Goal: Information Seeking & Learning: Learn about a topic

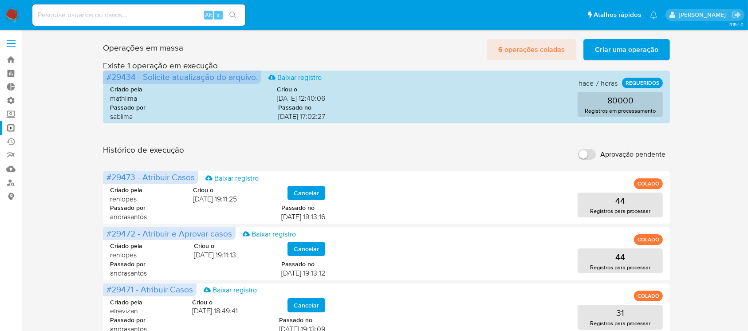
click at [512, 47] on span "6 operações coladas" at bounding box center [531, 50] width 67 height 20
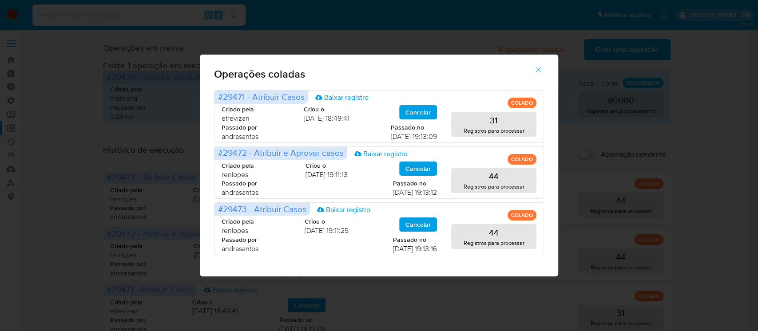
click at [542, 75] on button "button" at bounding box center [537, 69] width 31 height 21
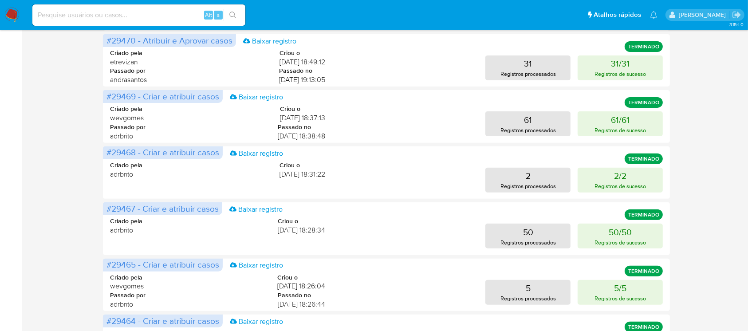
scroll to position [308, 0]
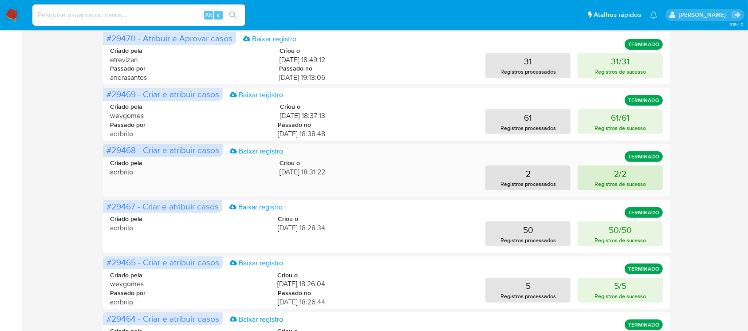
click at [630, 175] on button "2/2 Registros de sucesso" at bounding box center [620, 178] width 85 height 25
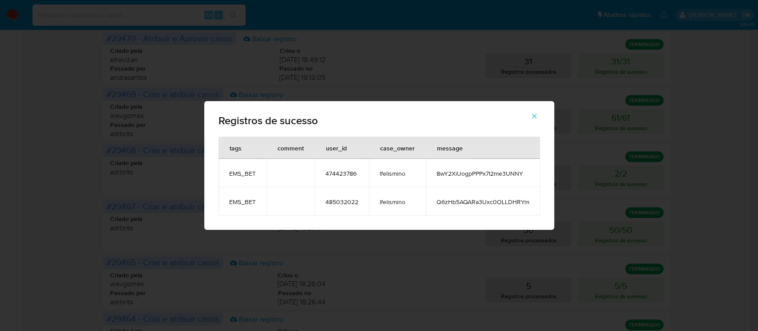
click at [530, 118] on icon "button" at bounding box center [534, 116] width 8 height 8
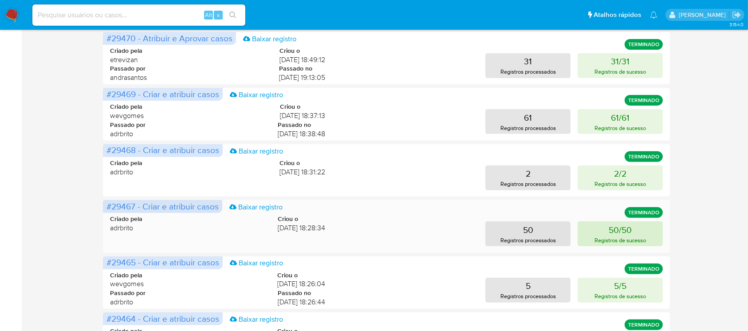
click at [605, 229] on button "50/50 Registros de sucesso" at bounding box center [620, 234] width 85 height 25
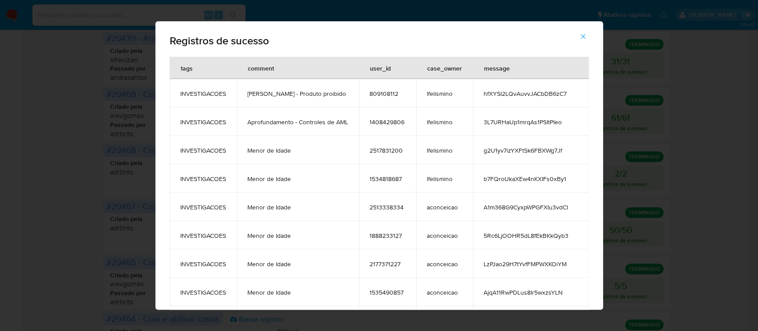
click at [587, 36] on icon "button" at bounding box center [583, 36] width 8 height 8
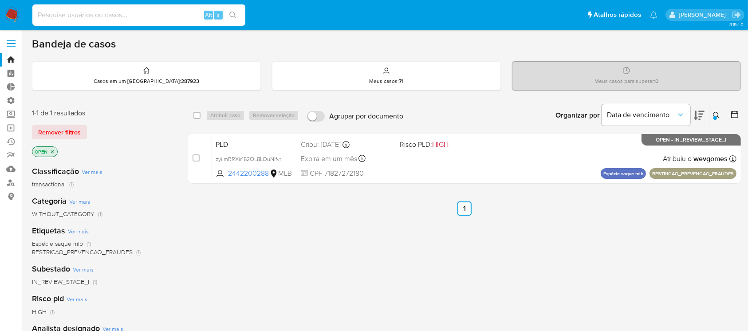
click at [118, 16] on input at bounding box center [138, 15] width 213 height 12
type input "QOlceV9dxuQwr6GXHLATdkqW"
click at [64, 132] on span "Remover filtros" at bounding box center [59, 132] width 43 height 12
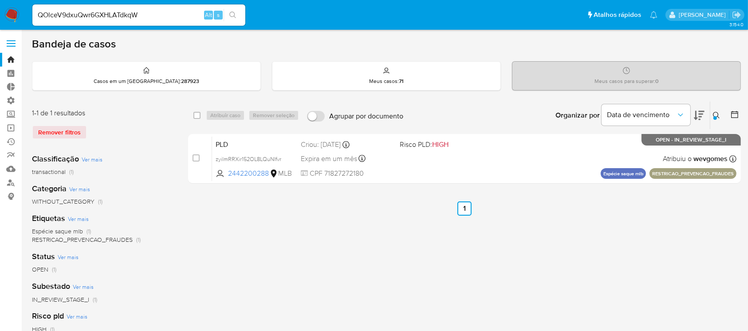
click at [232, 18] on icon "search-icon" at bounding box center [232, 15] width 7 height 7
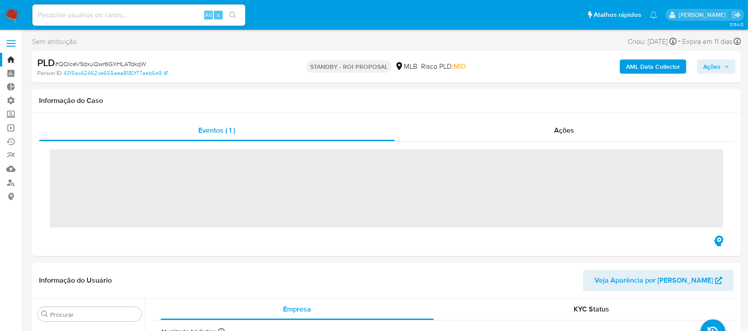
scroll to position [396, 0]
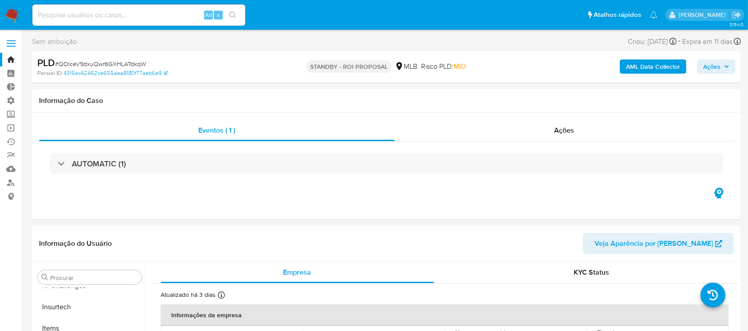
select select "10"
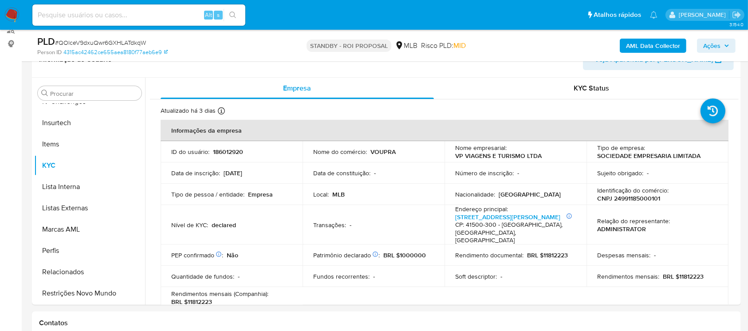
scroll to position [160, 0]
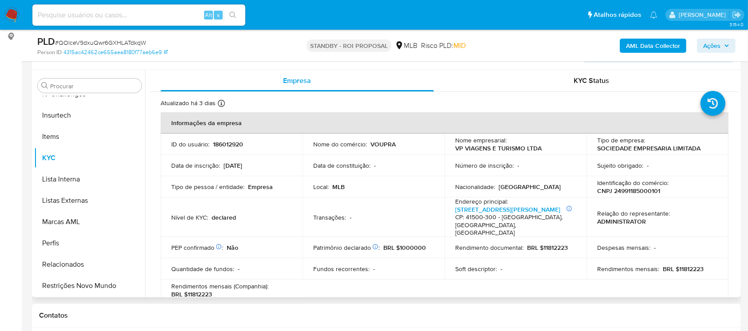
click at [225, 143] on p "186012920" at bounding box center [228, 144] width 30 height 8
copy p "186012920"
click at [97, 279] on button "Restrições Novo Mundo" at bounding box center [86, 285] width 104 height 21
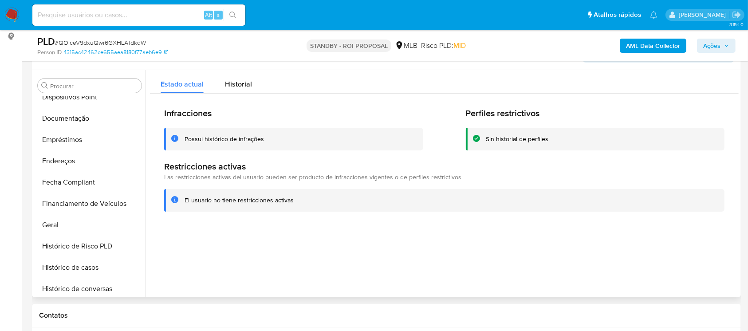
scroll to position [188, 0]
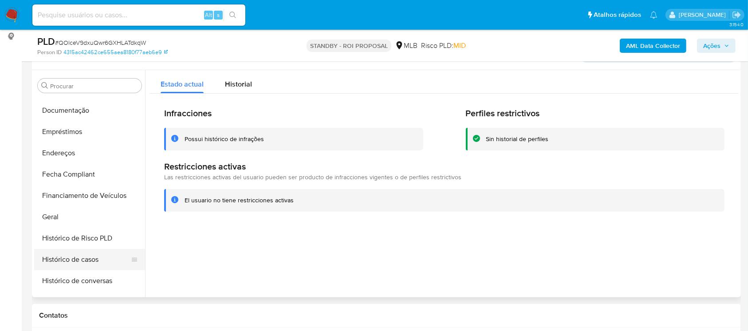
click at [99, 253] on button "Histórico de casos" at bounding box center [86, 259] width 104 height 21
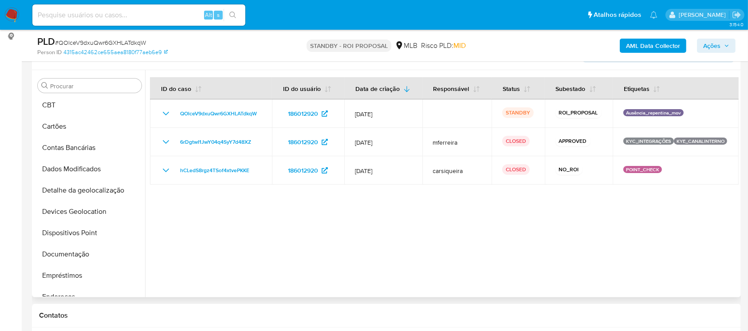
scroll to position [60, 0]
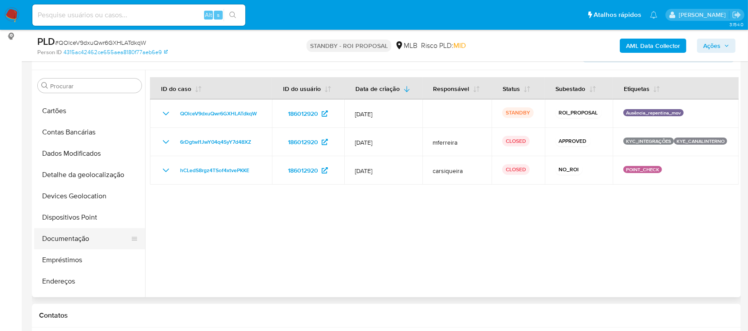
click at [87, 239] on button "Documentação" at bounding box center [86, 238] width 104 height 21
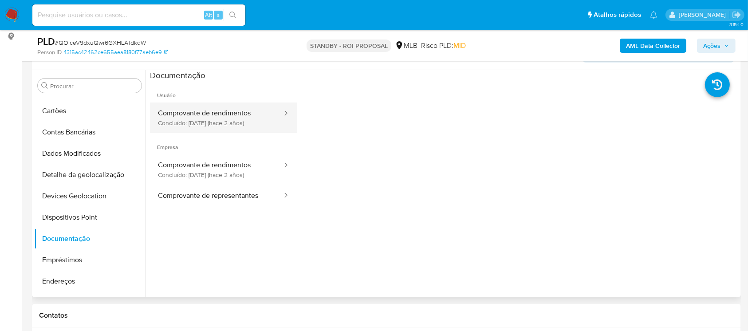
click at [281, 110] on icon at bounding box center [285, 113] width 9 height 9
click at [257, 108] on button "Comprovante de rendimentos Concluído: 16/06/2023 (hace 2 años)" at bounding box center [216, 118] width 133 height 30
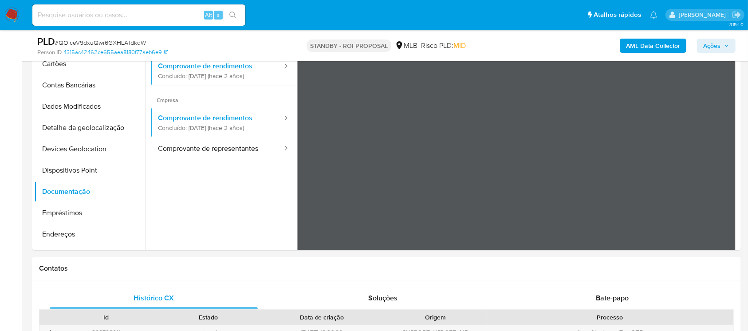
scroll to position [202, 0]
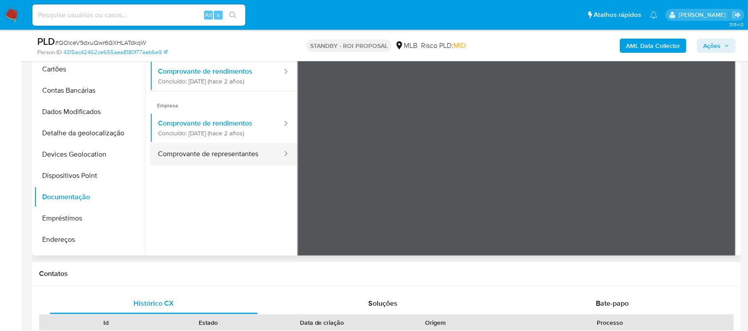
click at [253, 151] on button "Comprovante de representantes" at bounding box center [216, 154] width 133 height 23
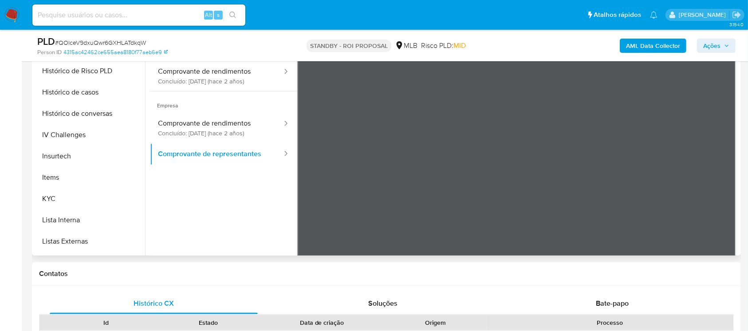
scroll to position [316, 0]
click at [63, 193] on button "KYC" at bounding box center [86, 196] width 104 height 21
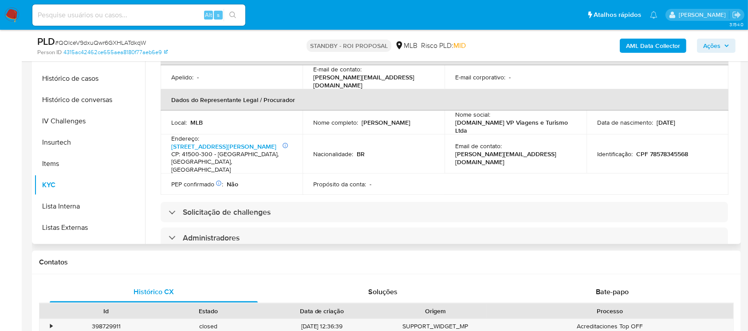
scroll to position [234, 0]
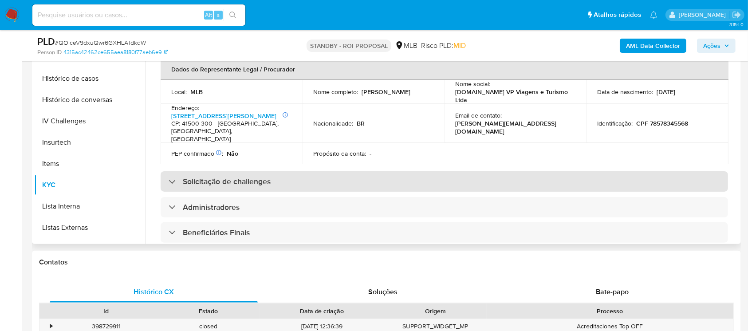
click at [174, 177] on div "Solicitação de challenges" at bounding box center [220, 182] width 102 height 10
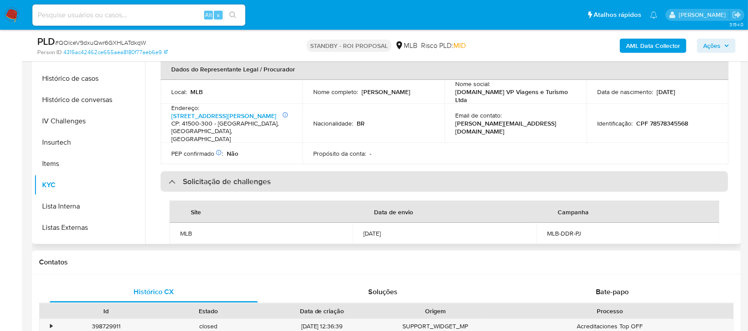
click at [169, 182] on div at bounding box center [169, 182] width 0 height 0
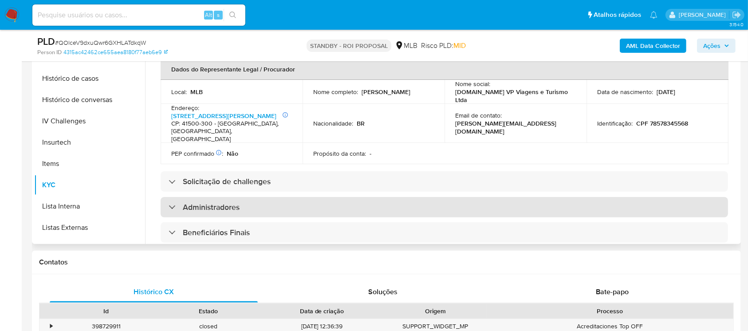
click at [170, 202] on div "Administradores" at bounding box center [204, 207] width 71 height 10
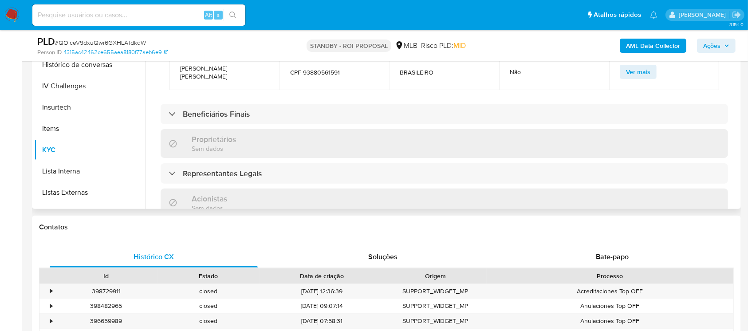
scroll to position [425, 0]
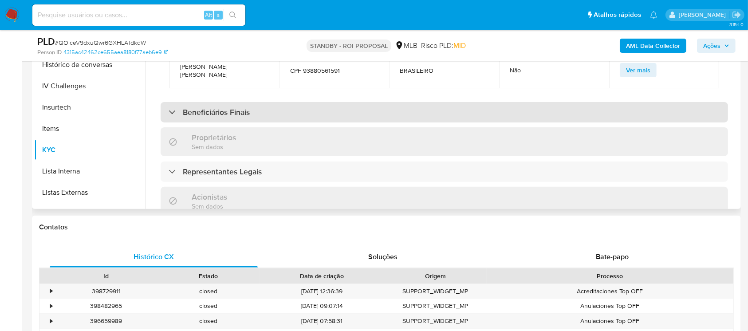
click at [169, 107] on div "Beneficiários Finais" at bounding box center [209, 112] width 81 height 10
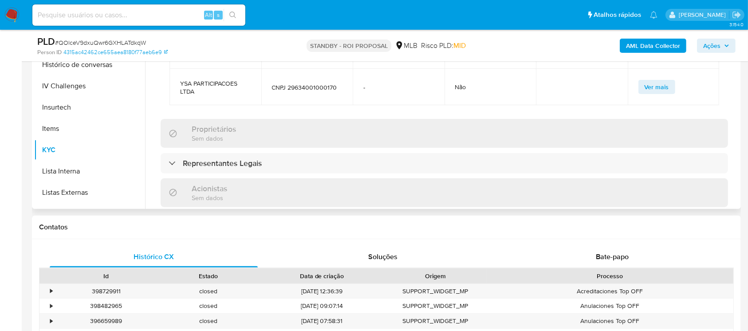
scroll to position [590, 0]
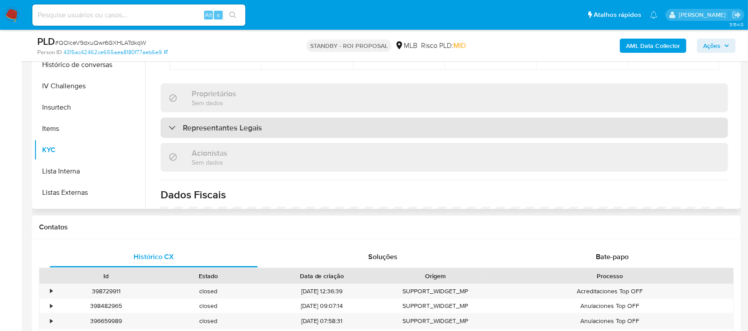
click at [169, 127] on div at bounding box center [169, 127] width 0 height 0
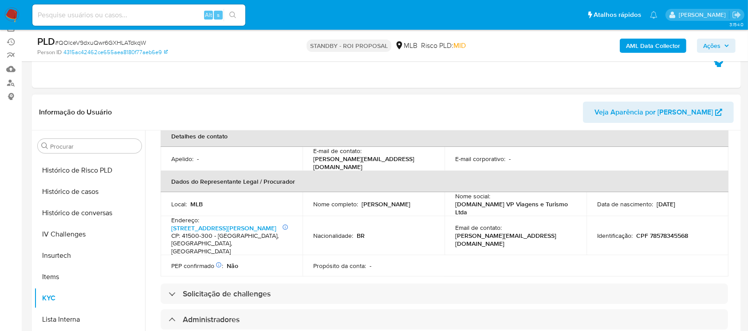
scroll to position [320, 0]
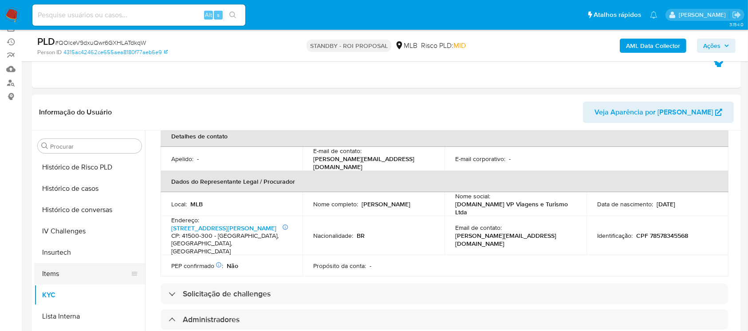
click at [138, 275] on button "Items" at bounding box center [86, 273] width 104 height 21
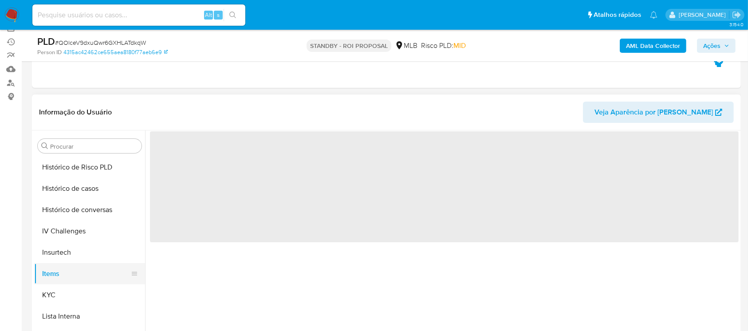
scroll to position [0, 0]
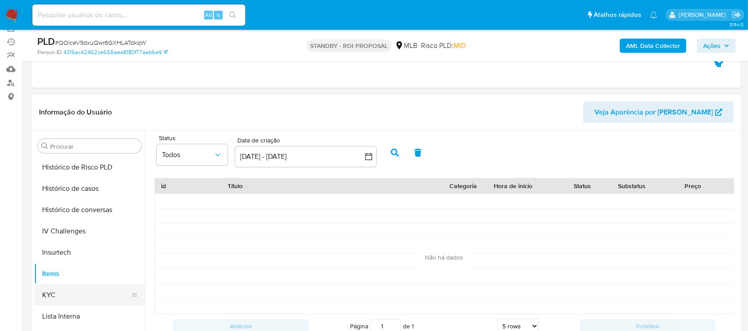
click at [52, 292] on button "KYC" at bounding box center [86, 295] width 104 height 21
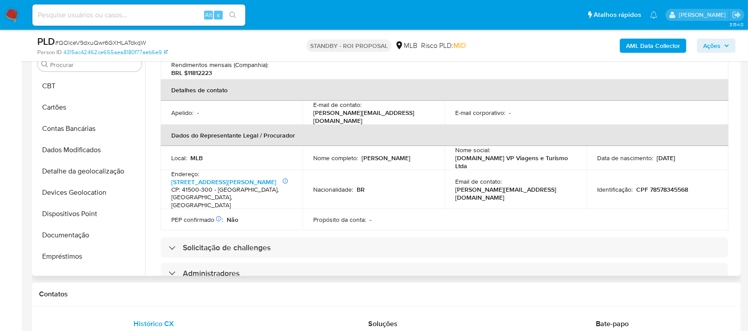
scroll to position [40, 0]
click at [85, 145] on button "Dados Modificados" at bounding box center [86, 152] width 104 height 21
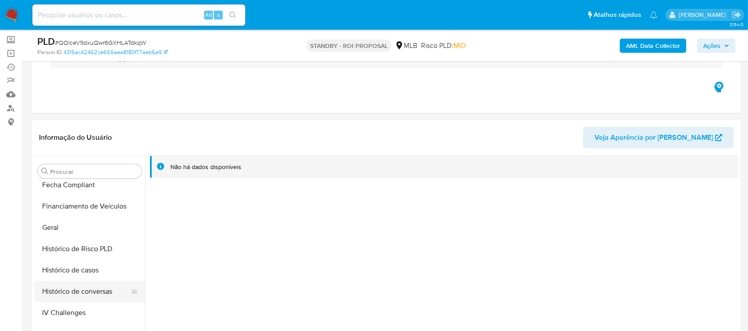
scroll to position [265, 0]
click at [53, 234] on button "Geral" at bounding box center [86, 226] width 104 height 21
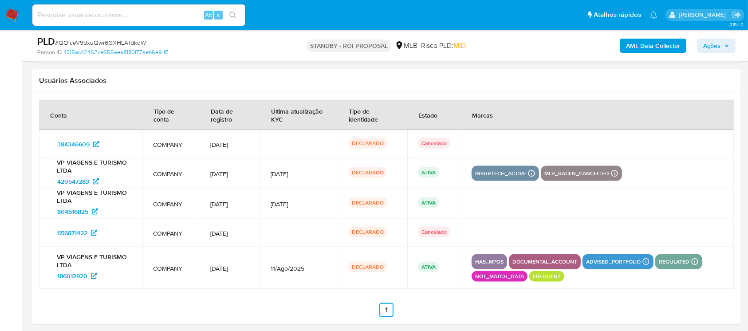
scroll to position [1112, 0]
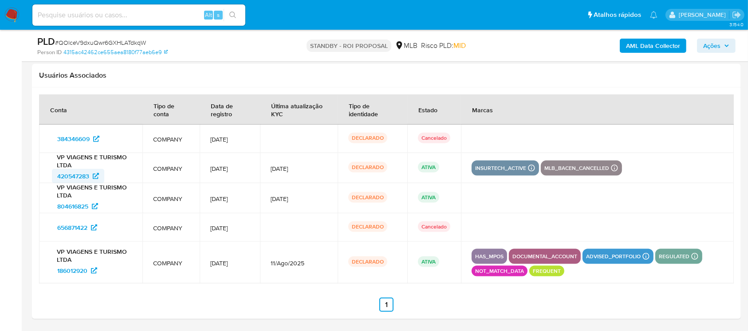
click at [84, 175] on span "420547283" at bounding box center [73, 176] width 32 height 14
click at [84, 269] on span "186012920" at bounding box center [72, 271] width 30 height 14
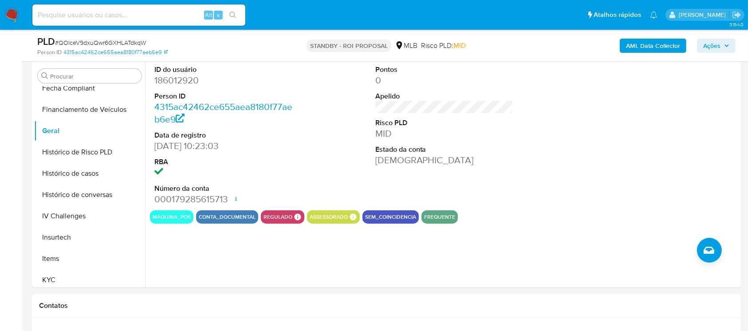
scroll to position [172, 0]
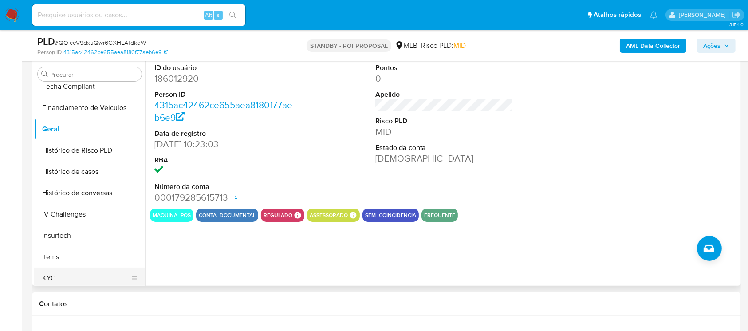
click at [60, 281] on button "KYC" at bounding box center [86, 278] width 104 height 21
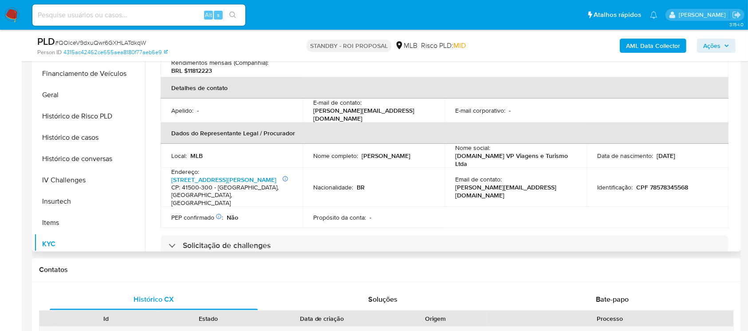
scroll to position [168, 0]
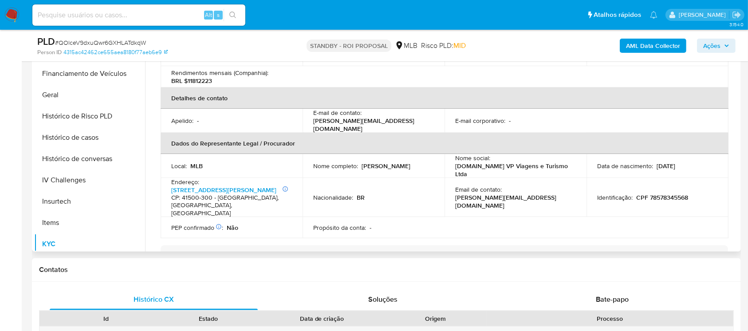
click at [741, 133] on div "Procurar Adiantamentos de Dinheiro Anexos CBT Cartões Contas Bancárias Dados Mo…" at bounding box center [386, 137] width 709 height 227
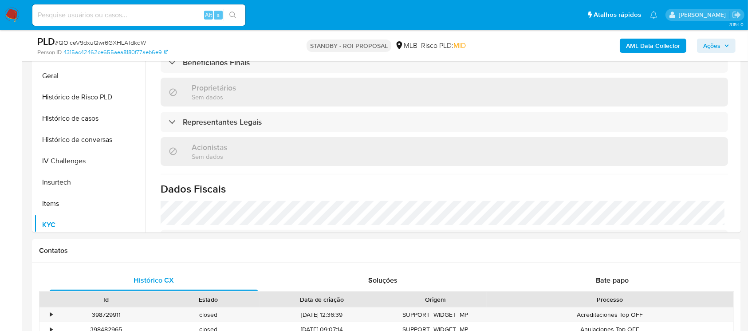
scroll to position [394, 0]
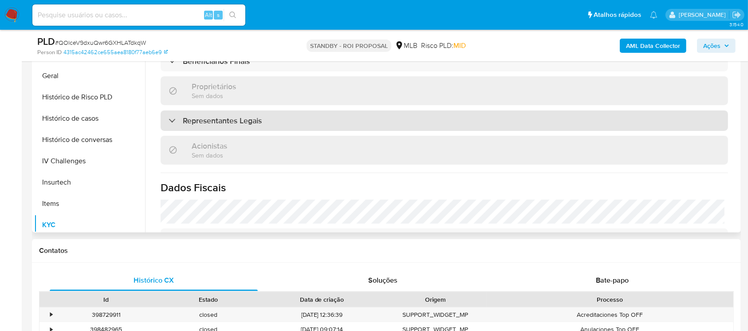
click at [171, 116] on div "Representantes Legais" at bounding box center [215, 121] width 93 height 10
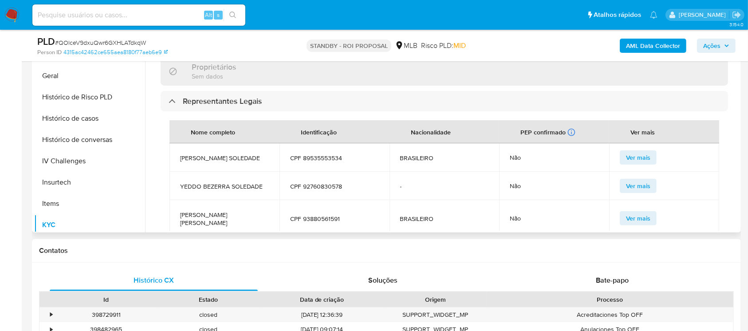
scroll to position [409, 0]
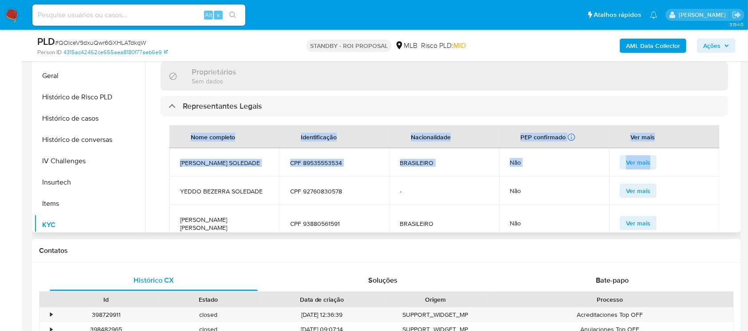
drag, startPoint x: 712, startPoint y: 150, endPoint x: 713, endPoint y: 183, distance: 33.3
click at [713, 183] on div "Nome completo Identificação Nacionalidade PEP confirmado Recuperado de listas i…" at bounding box center [445, 180] width 550 height 111
click at [703, 175] on td "Ver mais" at bounding box center [664, 189] width 110 height 28
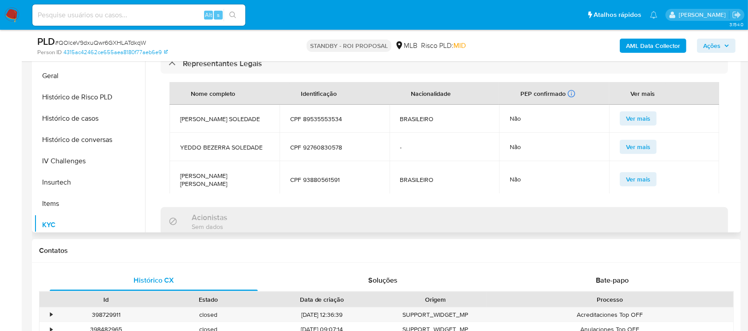
scroll to position [447, 0]
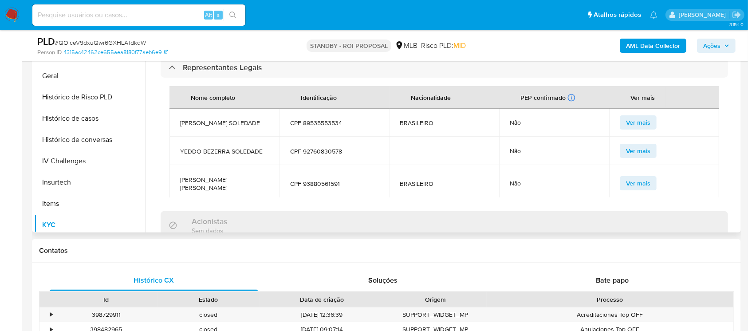
drag, startPoint x: 735, startPoint y: 147, endPoint x: 740, endPoint y: 111, distance: 37.1
click at [740, 111] on div "Procurar Adiantamentos de Dinheiro Anexos CBT Cartões Contas Bancárias Dados Mo…" at bounding box center [386, 118] width 709 height 227
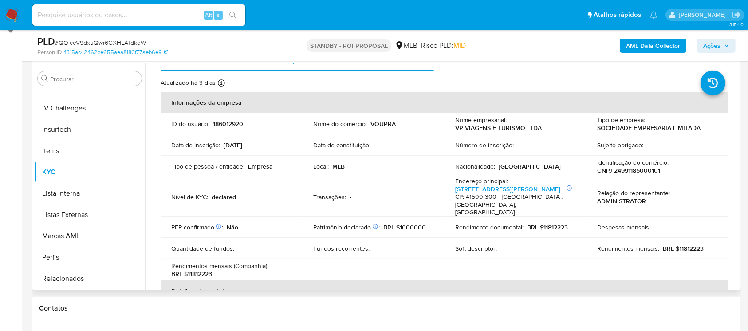
scroll to position [0, 0]
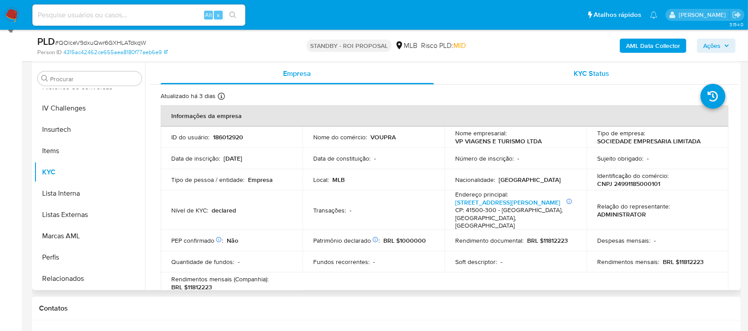
click at [595, 68] on span "KYC Status" at bounding box center [592, 73] width 36 height 10
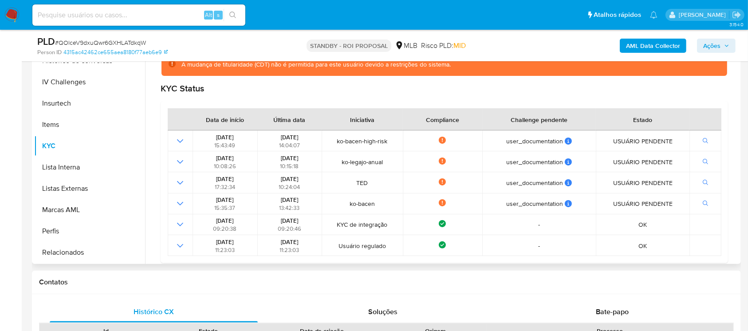
scroll to position [34, 0]
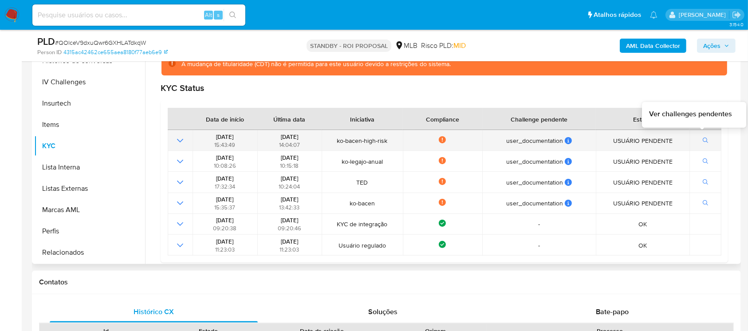
click at [703, 138] on icon "button" at bounding box center [706, 141] width 6 height 6
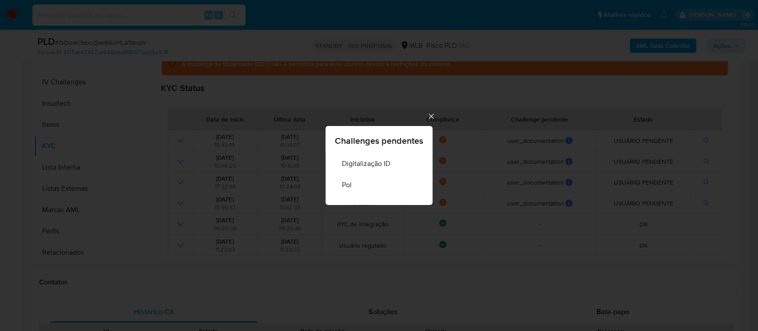
click at [430, 116] on icon "Cerrar" at bounding box center [431, 116] width 9 height 9
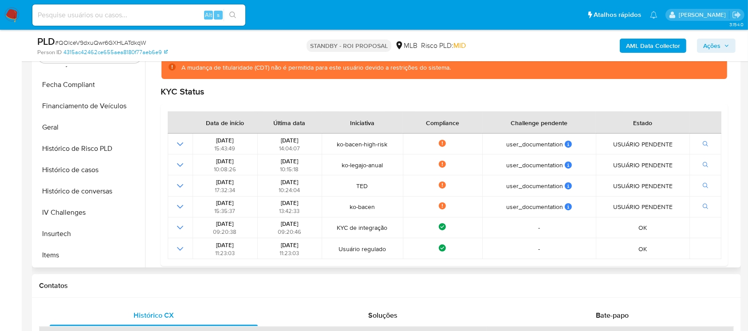
scroll to position [255, 0]
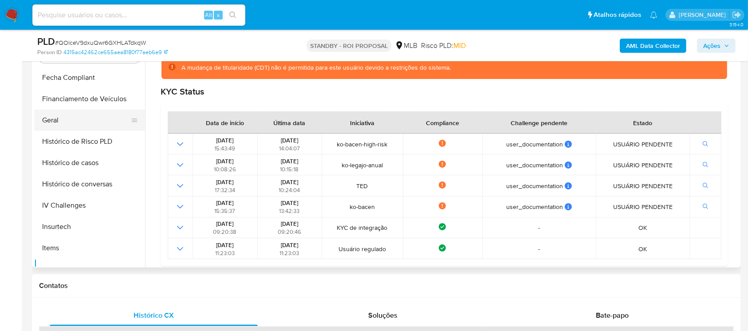
click at [61, 120] on button "Geral" at bounding box center [86, 120] width 104 height 21
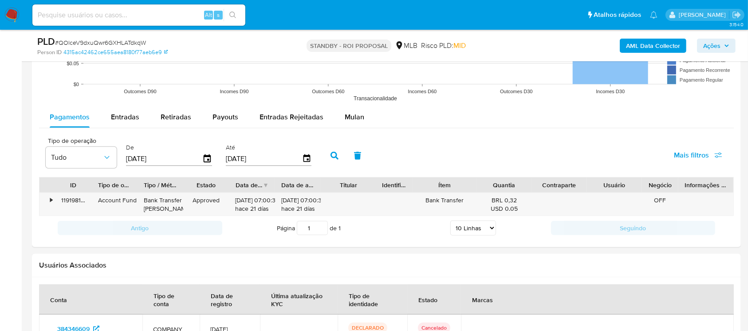
scroll to position [931, 0]
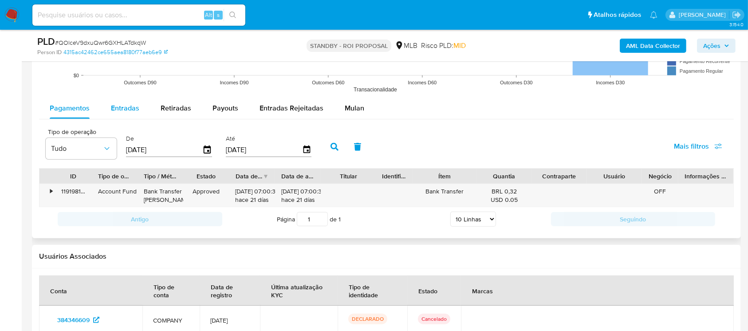
click at [134, 103] on span "Entradas" at bounding box center [125, 108] width 28 height 10
select select "10"
drag, startPoint x: 180, startPoint y: 150, endPoint x: 108, endPoint y: 149, distance: 72.4
click at [108, 149] on div "Tipo de operação Tudo De 17/05/2025 Até 14/08/2025" at bounding box center [180, 146] width 279 height 36
type input "0_/__/____"
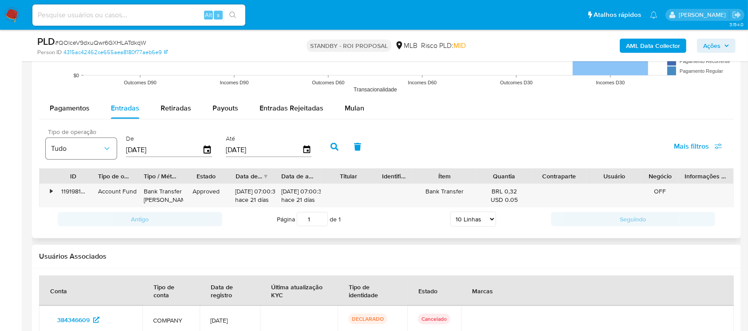
type input "10/01/2025"
type input "1_/__/____"
type input "0_/__/____"
type input "10/06/2025"
click at [338, 141] on button "button" at bounding box center [334, 146] width 23 height 21
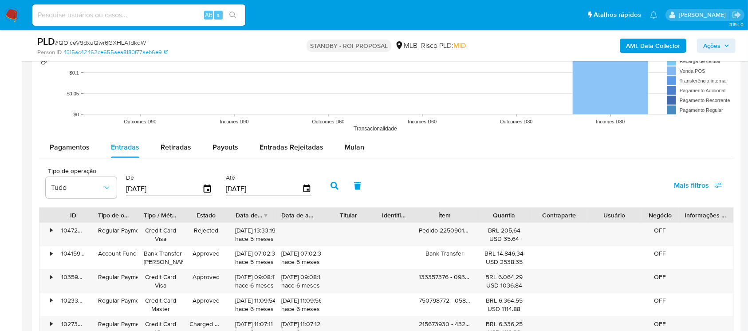
scroll to position [911, 0]
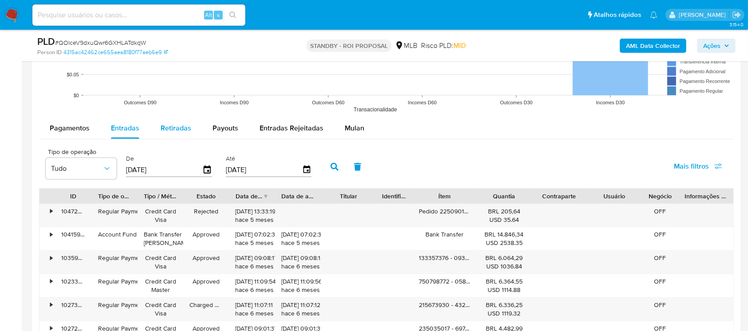
click at [181, 126] on span "Retiradas" at bounding box center [176, 128] width 31 height 10
select select "10"
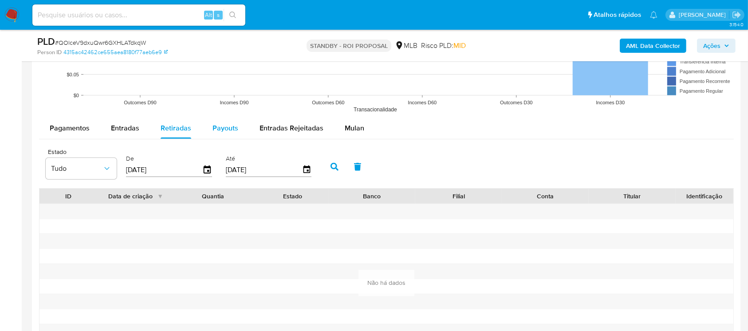
click at [225, 128] on span "Payouts" at bounding box center [226, 128] width 26 height 10
select select "10"
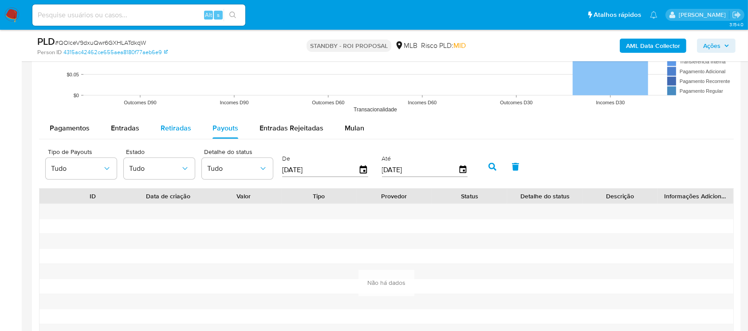
click at [171, 129] on span "Retiradas" at bounding box center [176, 128] width 31 height 10
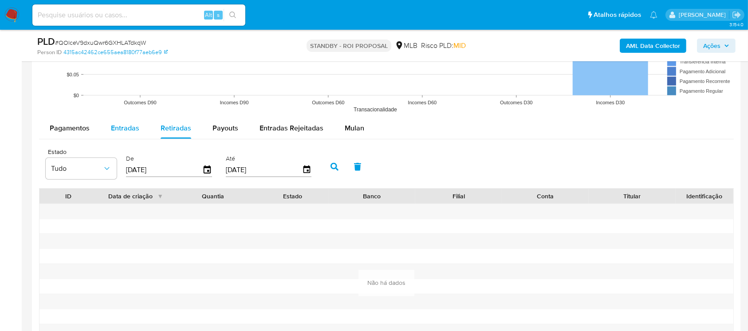
click at [124, 126] on span "Entradas" at bounding box center [125, 128] width 28 height 10
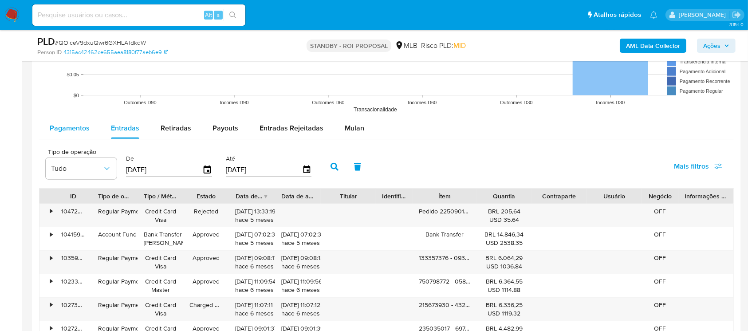
click at [73, 124] on span "Pagamentos" at bounding box center [70, 128] width 40 height 10
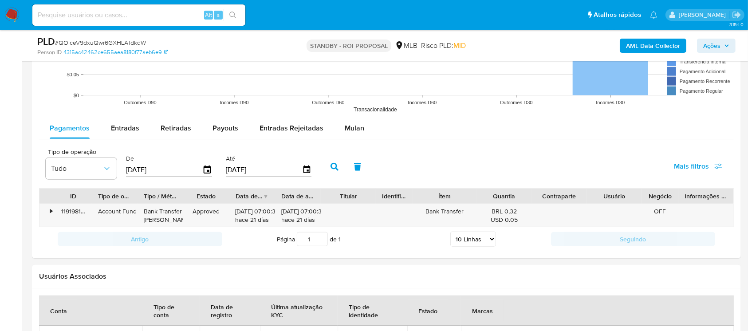
click at [305, 282] on div "Usuários Associados" at bounding box center [386, 277] width 709 height 24
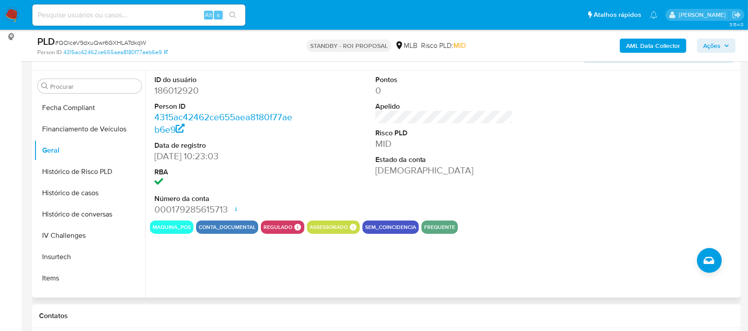
scroll to position [396, 0]
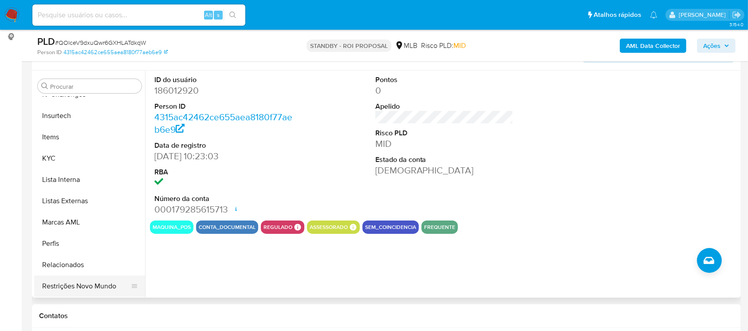
click at [87, 283] on button "Restrições Novo Mundo" at bounding box center [86, 286] width 104 height 21
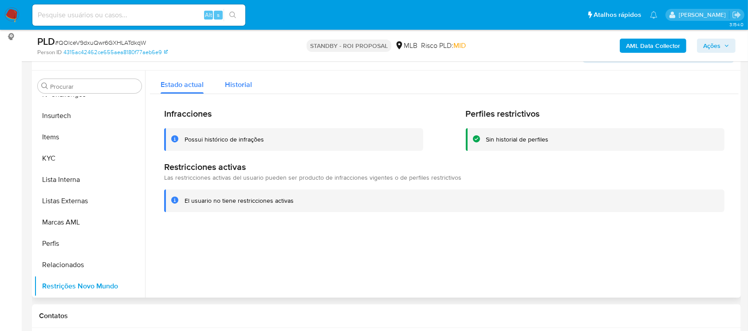
click at [235, 85] on span "Historial" at bounding box center [238, 84] width 27 height 10
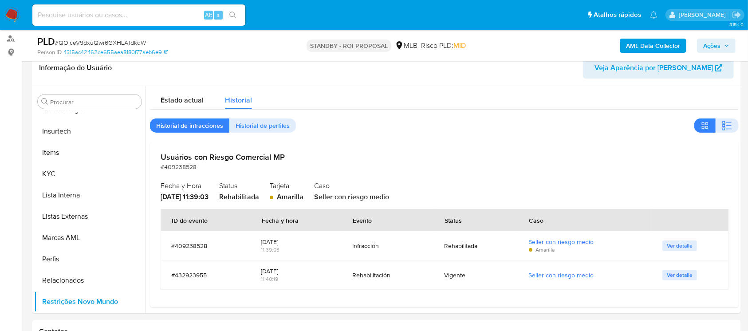
scroll to position [148, 0]
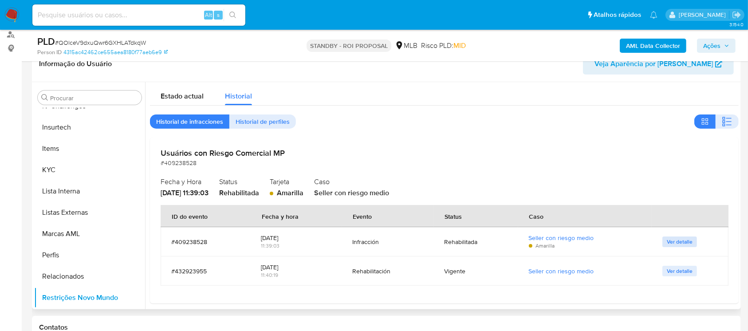
click at [681, 244] on span "Ver detalle" at bounding box center [680, 241] width 26 height 9
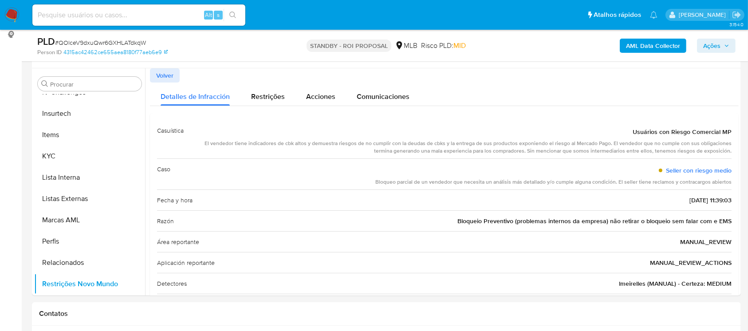
scroll to position [163, 0]
click at [165, 78] on span "Volver" at bounding box center [164, 74] width 17 height 12
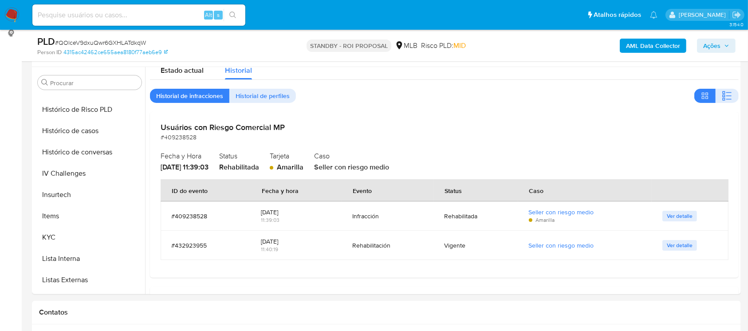
scroll to position [0, 0]
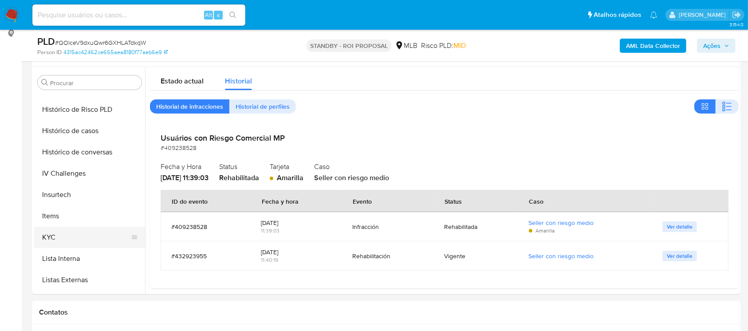
click at [49, 231] on button "KYC" at bounding box center [86, 237] width 104 height 21
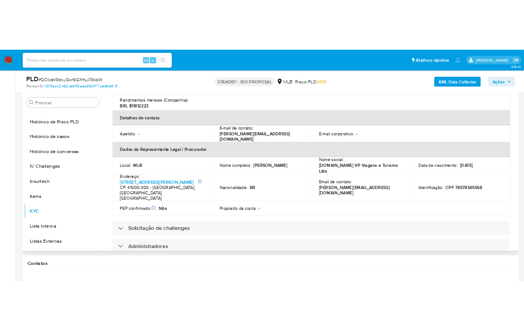
scroll to position [206, 0]
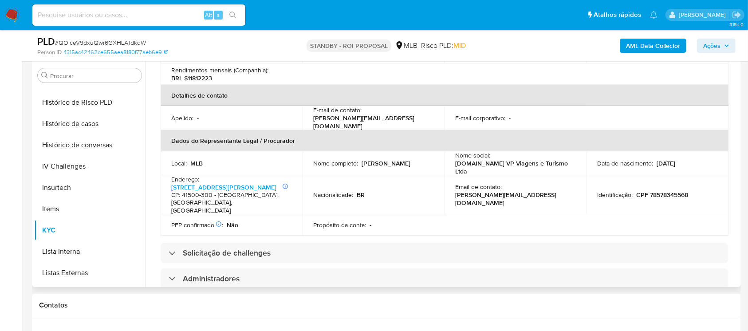
click at [554, 185] on div "Email de contato : lopes.adriana@shopdelivery.com.br" at bounding box center [515, 195] width 121 height 24
drag, startPoint x: 554, startPoint y: 185, endPoint x: 452, endPoint y: 186, distance: 102.5
click at [452, 186] on td "Email de contato : lopes.adriana@shopdelivery.com.br" at bounding box center [516, 195] width 142 height 40
copy p "lopes.adriana@shopdelivery.com.br"
drag, startPoint x: 572, startPoint y: 182, endPoint x: 448, endPoint y: 183, distance: 124.3
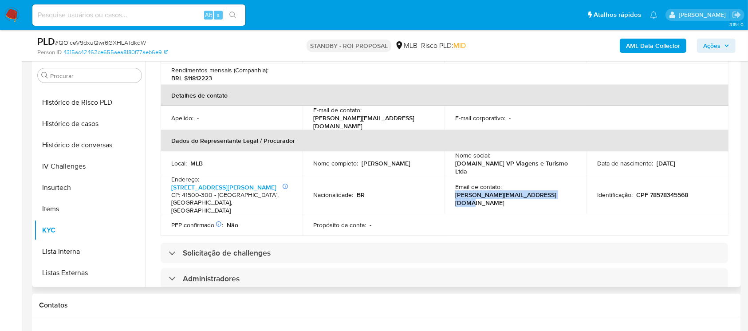
click at [448, 183] on td "Email de contato : lopes.adriana@shopdelivery.com.br" at bounding box center [516, 195] width 142 height 40
copy p "lopes.adriana@shopdelivery.com.br"
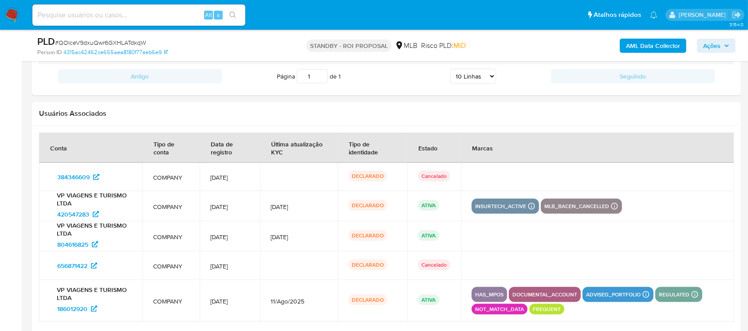
scroll to position [1112, 0]
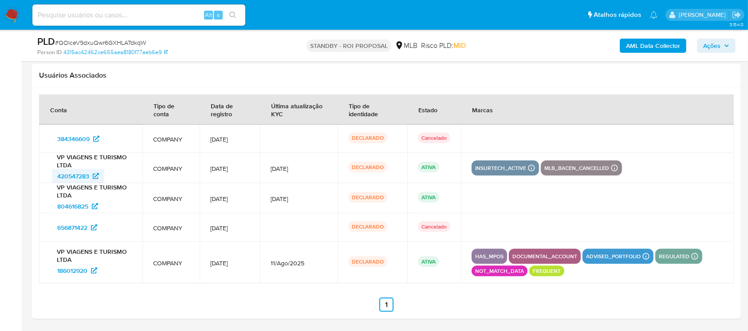
click at [64, 174] on span "420547283" at bounding box center [73, 176] width 32 height 14
click at [142, 23] on div "Alt s" at bounding box center [138, 14] width 213 height 21
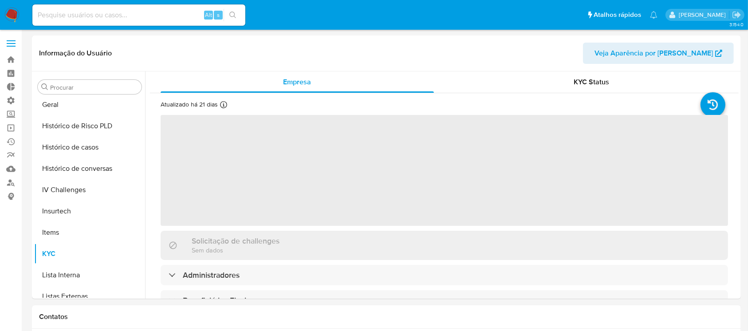
scroll to position [396, 0]
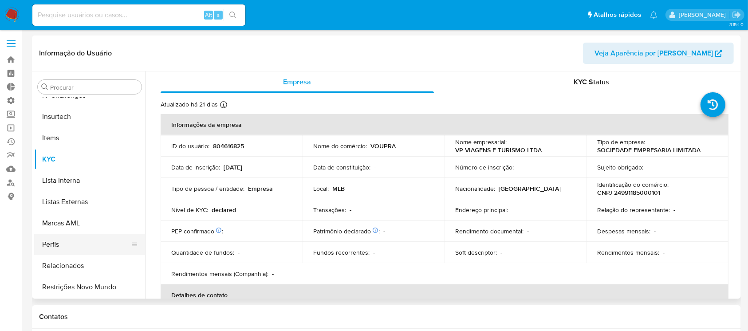
select select "10"
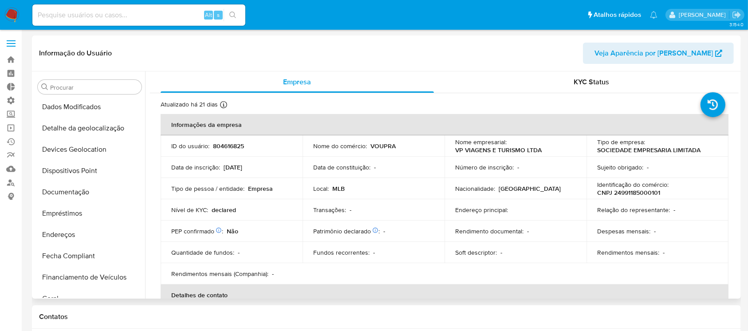
scroll to position [120, 0]
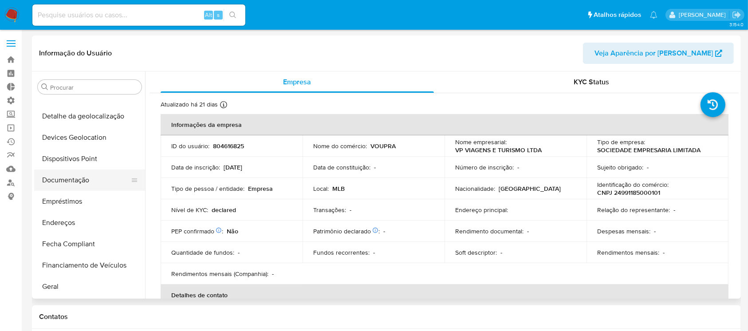
click at [78, 179] on button "Documentação" at bounding box center [86, 180] width 104 height 21
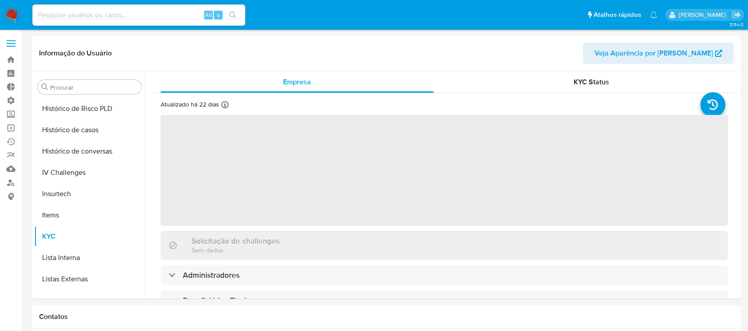
scroll to position [396, 0]
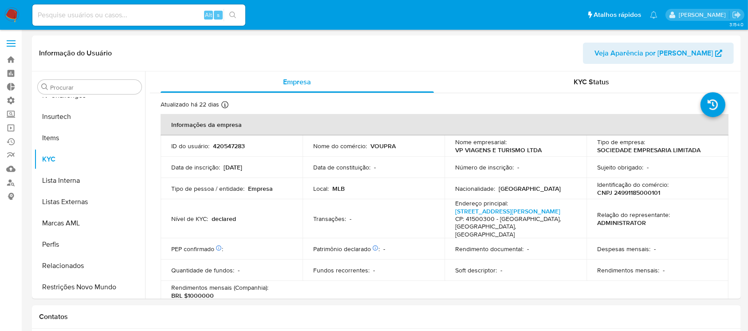
select select "10"
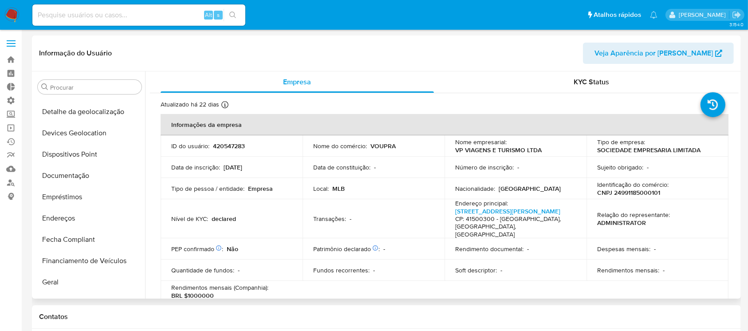
scroll to position [126, 0]
click at [87, 170] on button "Documentação" at bounding box center [86, 174] width 104 height 21
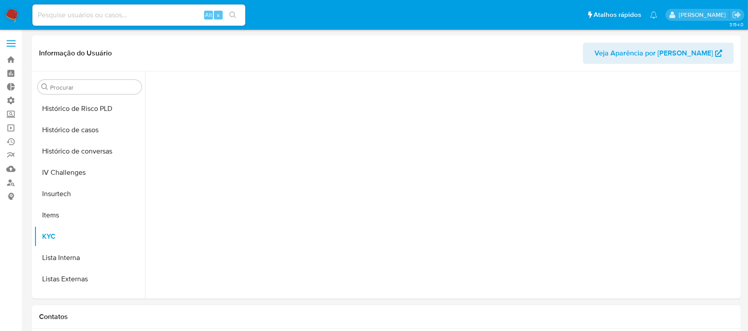
scroll to position [396, 0]
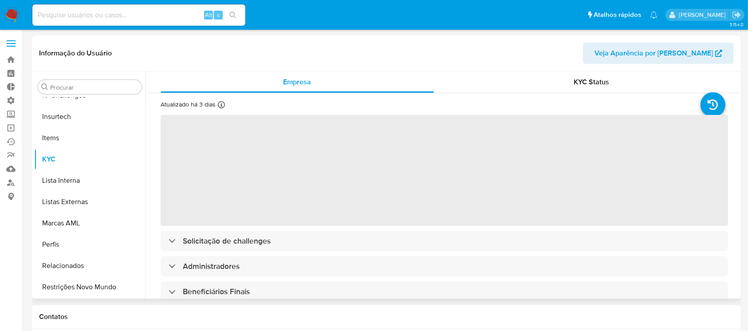
select select "10"
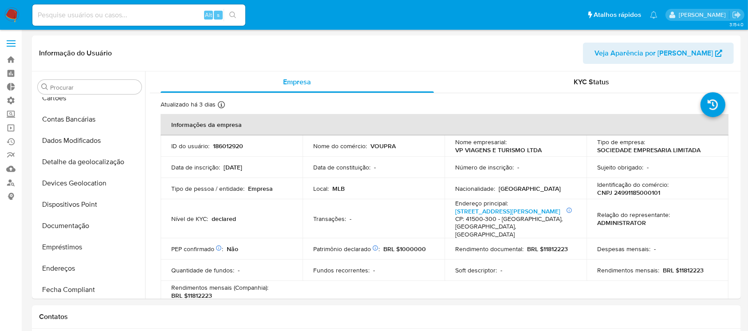
scroll to position [79, 0]
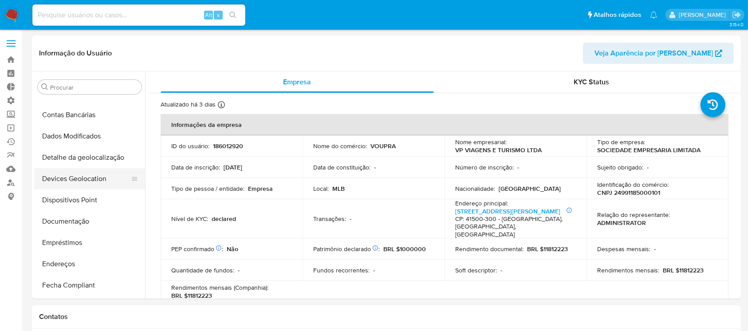
click at [87, 176] on button "Devices Geolocation" at bounding box center [86, 178] width 104 height 21
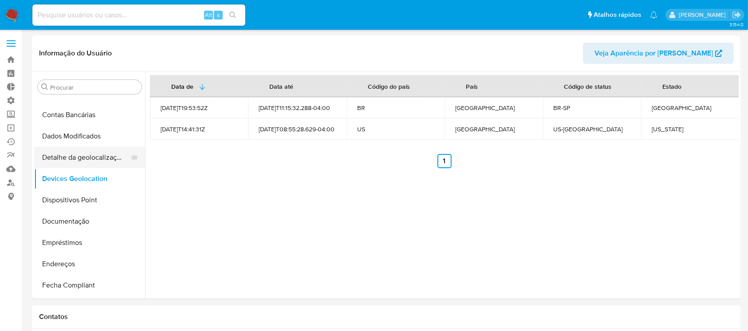
click at [79, 158] on button "Detalhe da geolocalização" at bounding box center [86, 157] width 104 height 21
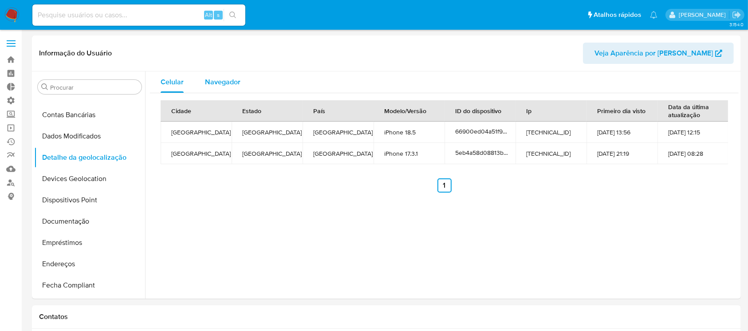
click at [223, 81] on span "Navegador" at bounding box center [223, 82] width 36 height 10
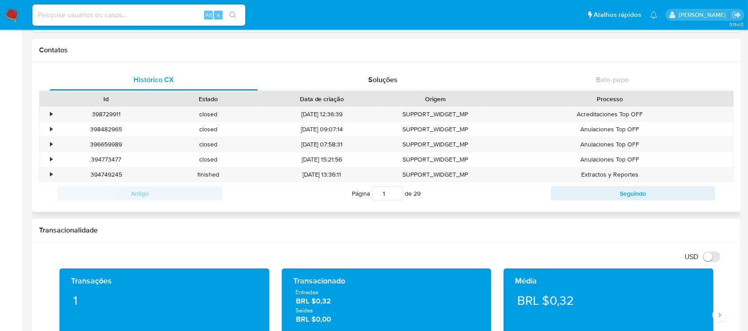
scroll to position [292, 0]
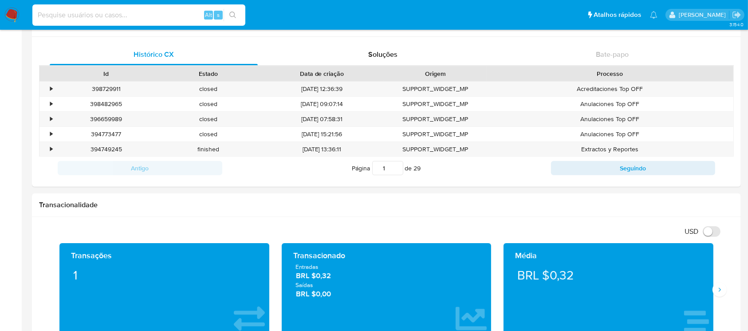
click at [152, 20] on input at bounding box center [138, 15] width 213 height 12
paste input "78578345568"
type input "78578345568"
click at [236, 15] on icon "search-icon" at bounding box center [232, 15] width 7 height 7
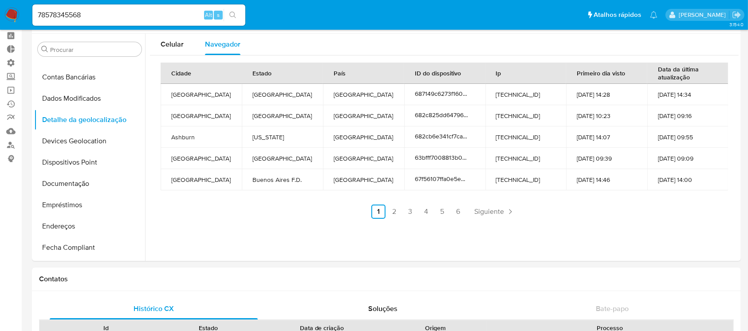
scroll to position [59, 0]
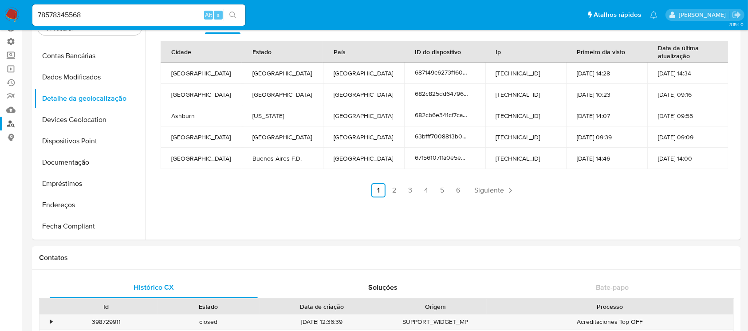
click at [10, 125] on link "Localizador de pessoas" at bounding box center [53, 124] width 106 height 14
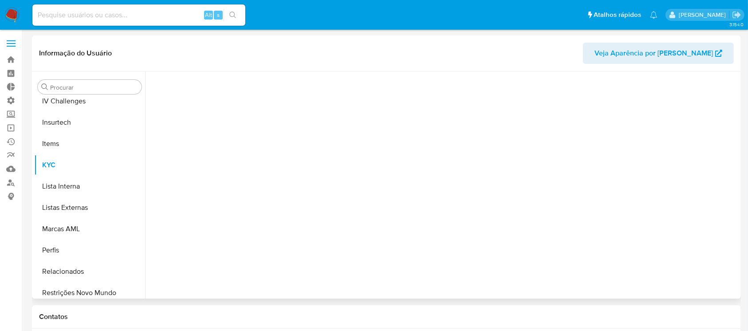
scroll to position [396, 0]
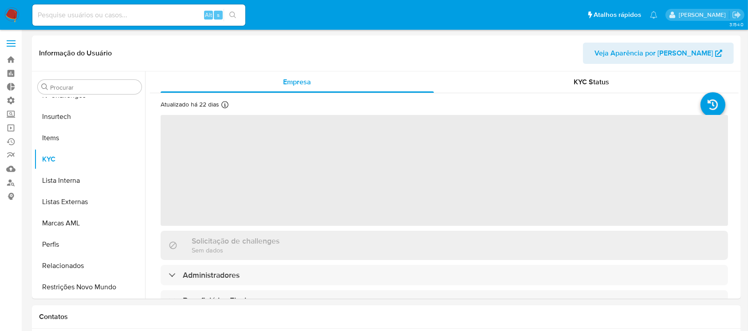
select select "10"
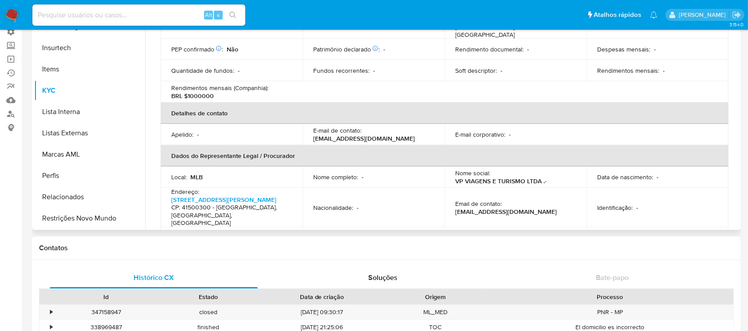
scroll to position [135, 0]
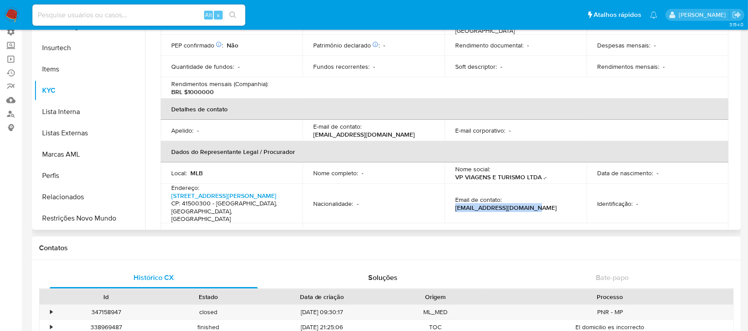
drag, startPoint x: 554, startPoint y: 195, endPoint x: 446, endPoint y: 198, distance: 108.8
click at [446, 198] on td "Email de contato : [EMAIL_ADDRESS][DOMAIN_NAME]" at bounding box center [516, 204] width 142 height 40
copy p "[EMAIL_ADDRESS][DOMAIN_NAME]"
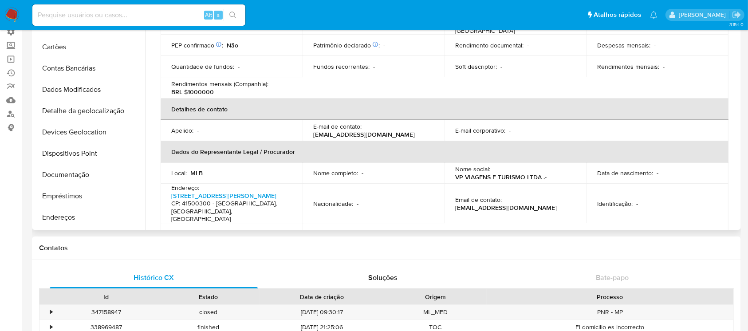
scroll to position [41, 0]
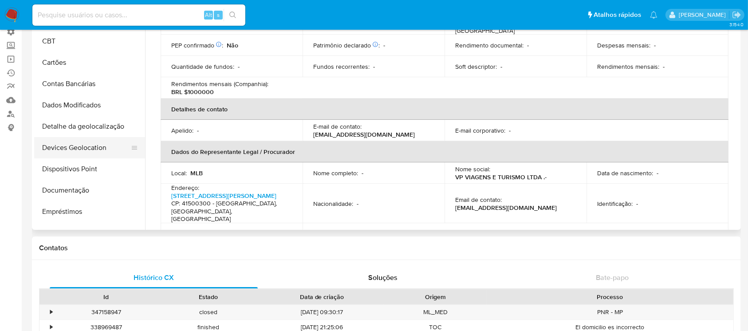
click at [72, 144] on button "Devices Geolocation" at bounding box center [86, 147] width 104 height 21
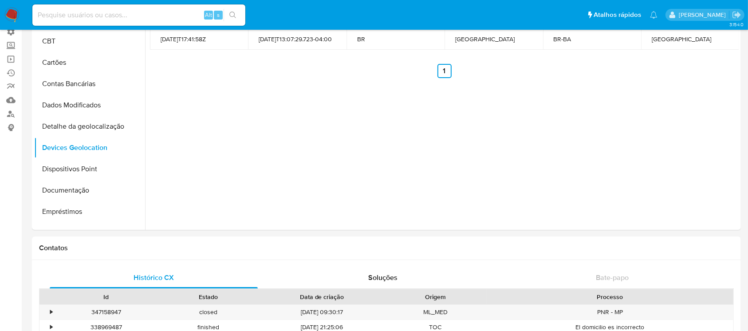
scroll to position [0, 0]
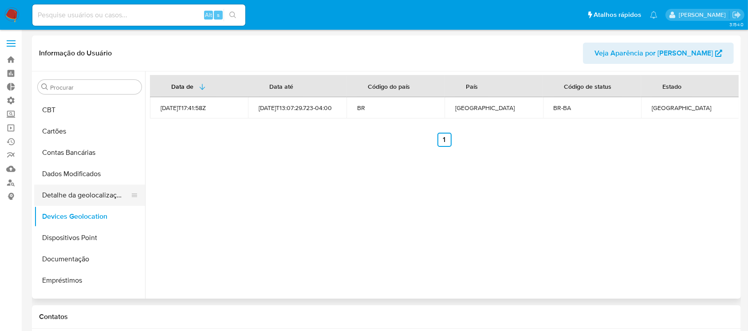
click at [104, 196] on button "Detalhe da geolocalização" at bounding box center [86, 195] width 104 height 21
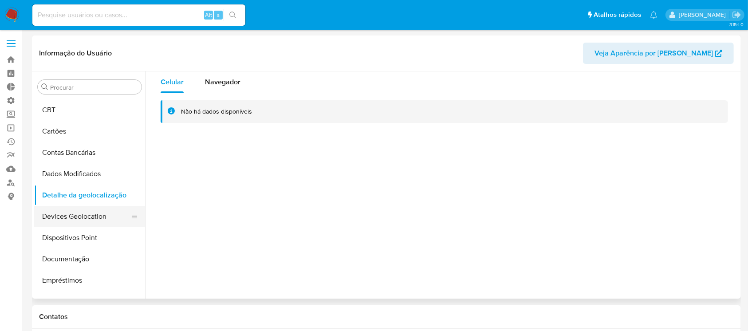
click at [87, 214] on button "Devices Geolocation" at bounding box center [86, 216] width 104 height 21
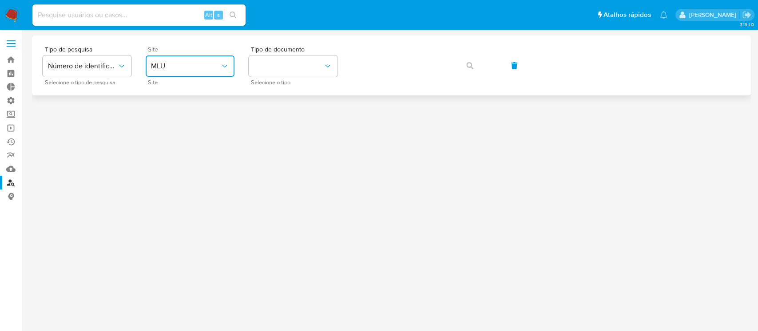
click at [219, 69] on span "MLU" at bounding box center [185, 66] width 69 height 9
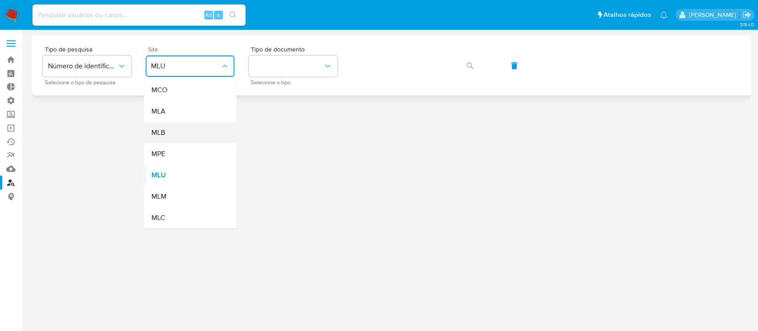
click at [183, 133] on div "MLB" at bounding box center [187, 132] width 73 height 21
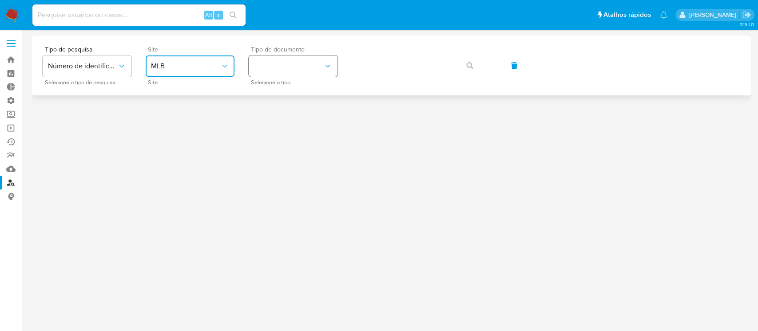
click at [316, 69] on button "identificationType" at bounding box center [293, 65] width 89 height 21
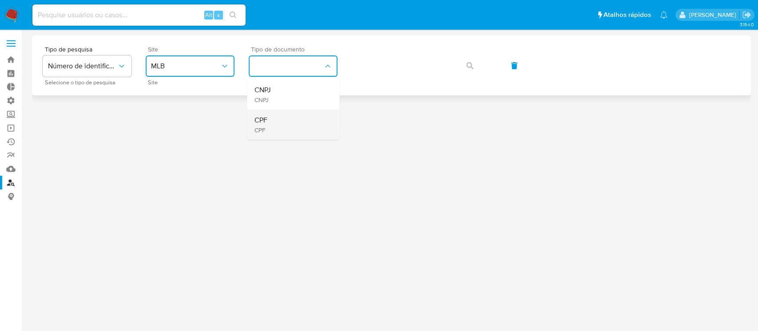
click at [279, 125] on div "CPF CPF" at bounding box center [290, 125] width 73 height 30
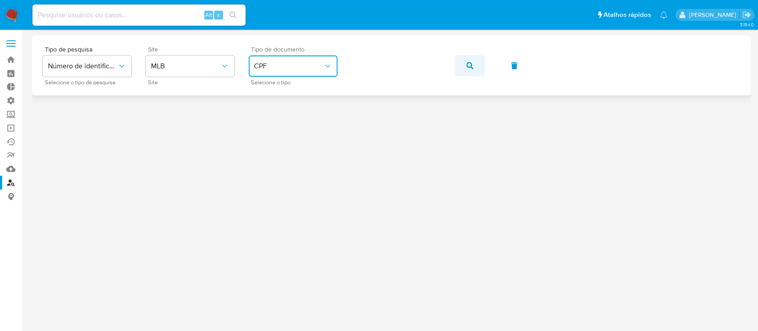
click at [463, 67] on button "button" at bounding box center [470, 65] width 30 height 21
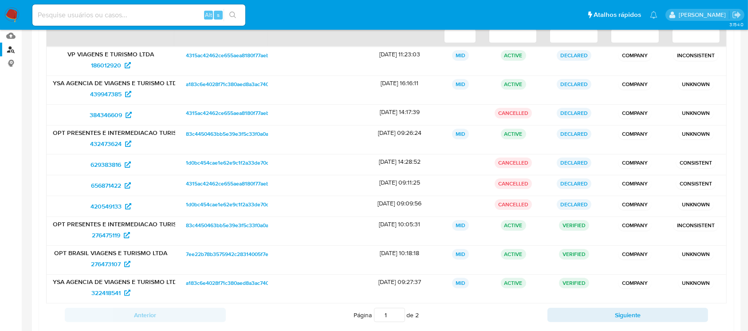
scroll to position [133, 0]
click at [101, 293] on span "322418541" at bounding box center [105, 293] width 29 height 14
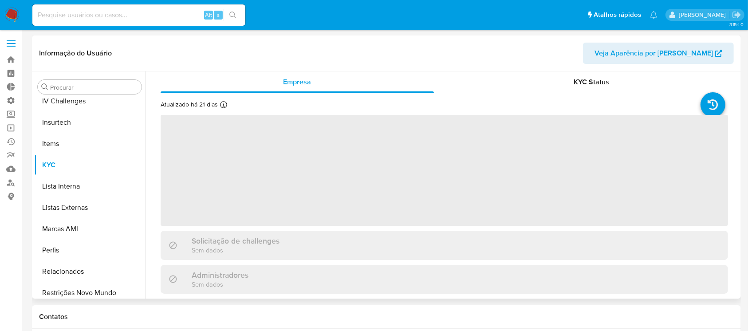
scroll to position [396, 0]
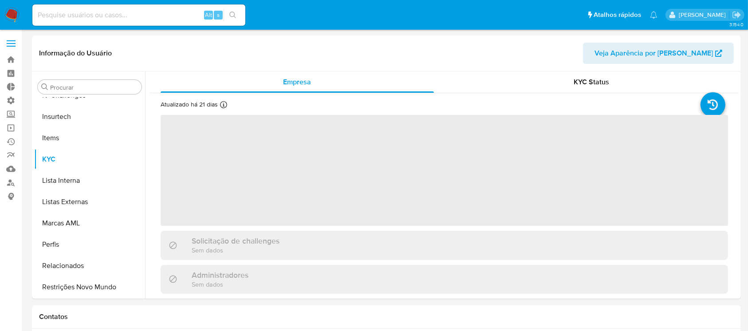
select select "10"
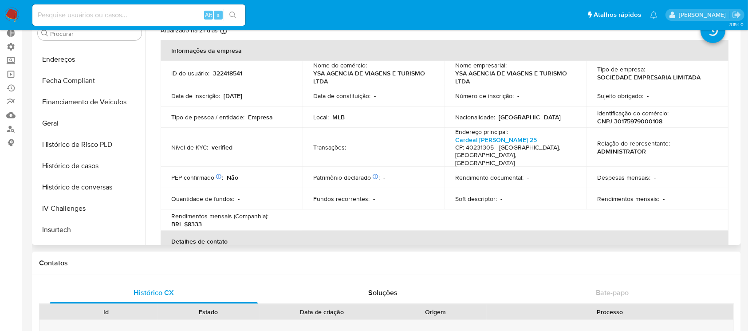
scroll to position [221, 0]
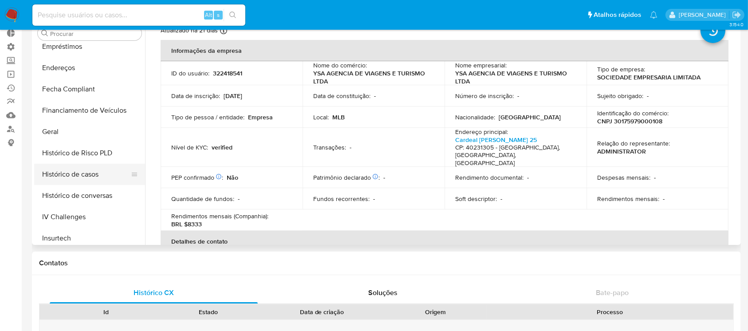
click at [90, 172] on button "Histórico de casos" at bounding box center [86, 174] width 104 height 21
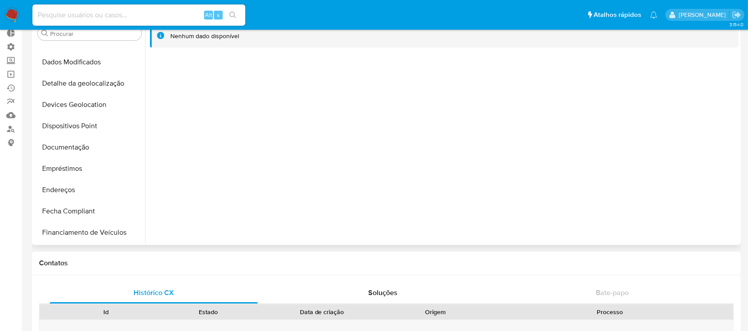
scroll to position [113, 0]
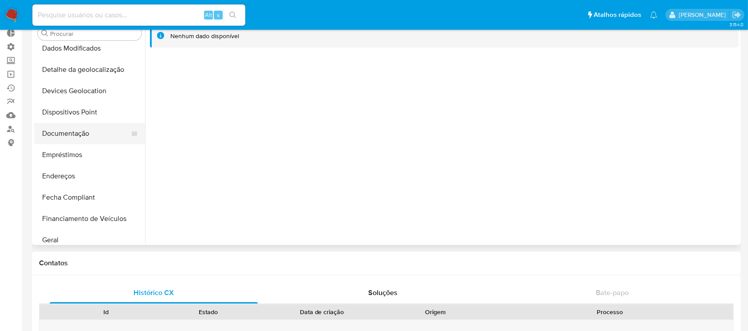
click at [78, 133] on button "Documentação" at bounding box center [86, 133] width 104 height 21
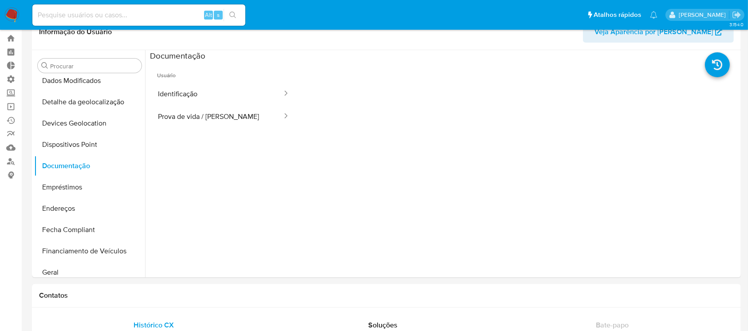
scroll to position [0, 0]
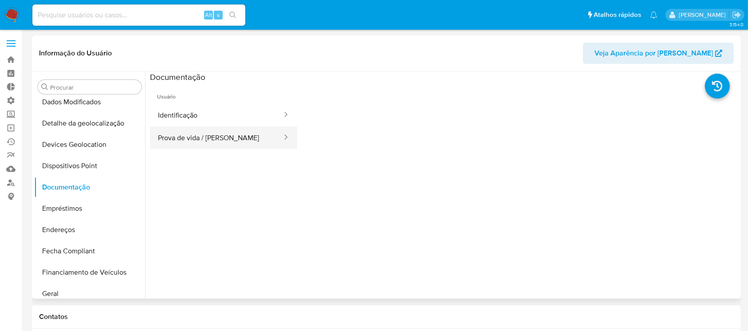
click at [214, 132] on button "Prova de vida / [PERSON_NAME]" at bounding box center [216, 138] width 133 height 23
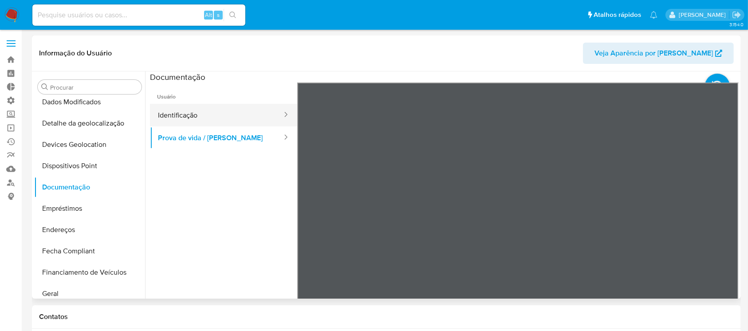
click at [202, 111] on button "Identificação" at bounding box center [216, 115] width 133 height 23
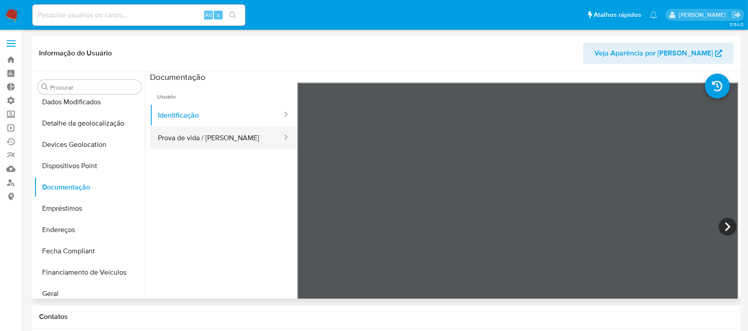
click at [213, 137] on button "Prova de vida / [PERSON_NAME]" at bounding box center [216, 138] width 133 height 23
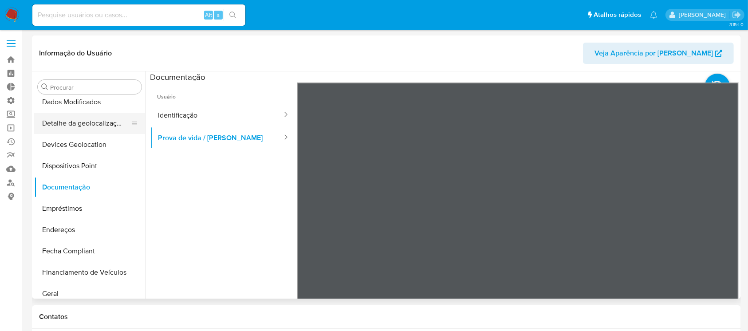
click at [83, 126] on button "Detalhe da geolocalização" at bounding box center [86, 123] width 104 height 21
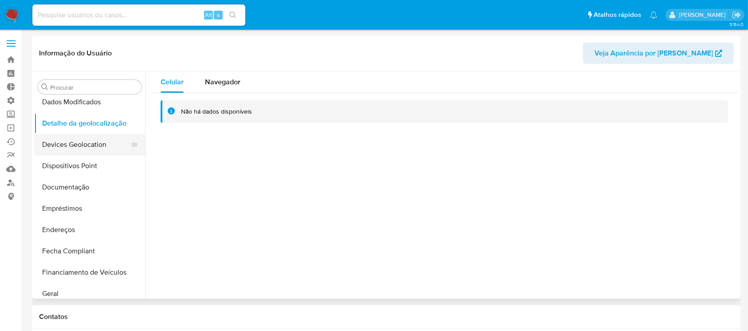
click at [85, 145] on button "Devices Geolocation" at bounding box center [86, 144] width 104 height 21
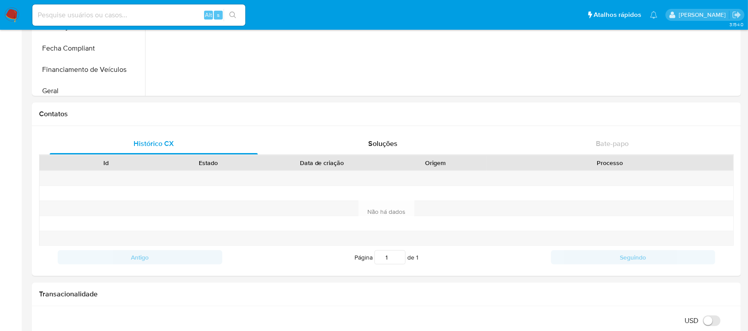
scroll to position [155, 0]
